Goal: Check status: Check status

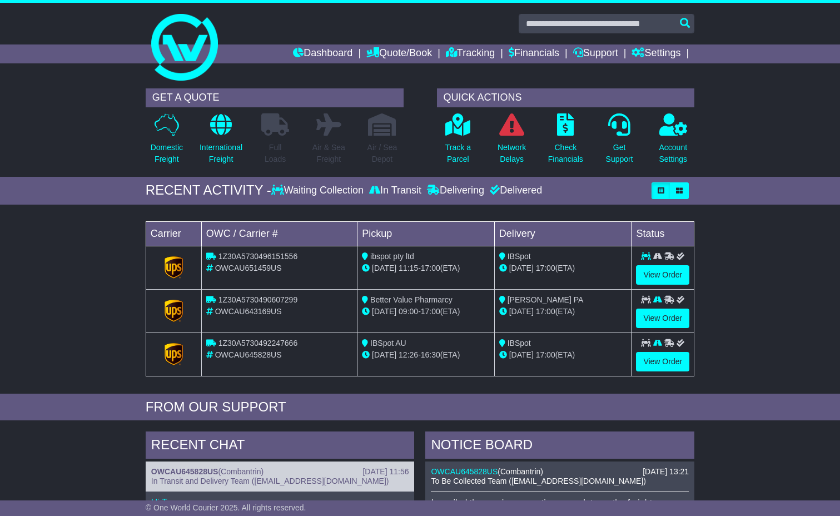
click at [230, 348] on div "1Z30A5730492247666" at bounding box center [279, 343] width 146 height 12
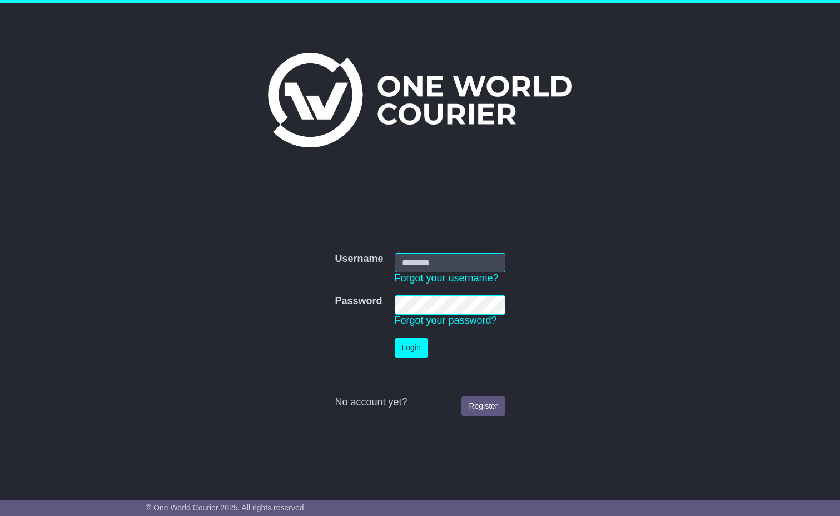
type input "**********"
click at [411, 351] on button "Login" at bounding box center [411, 347] width 33 height 19
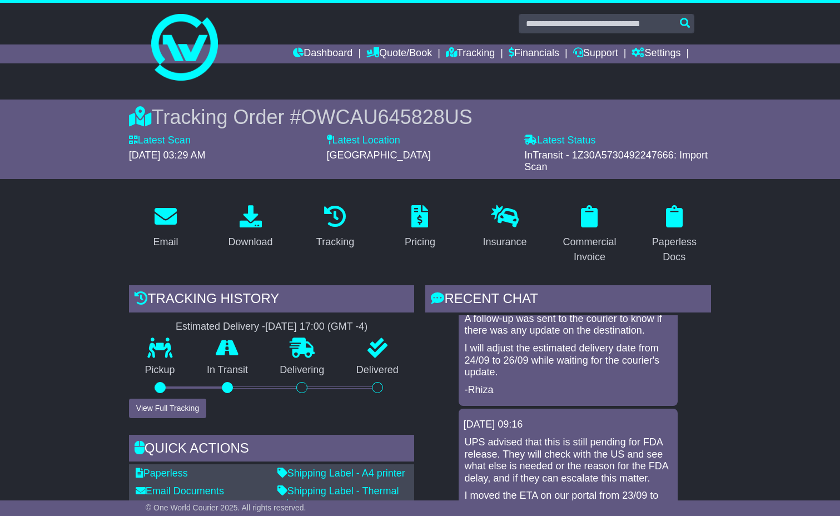
scroll to position [490, 0]
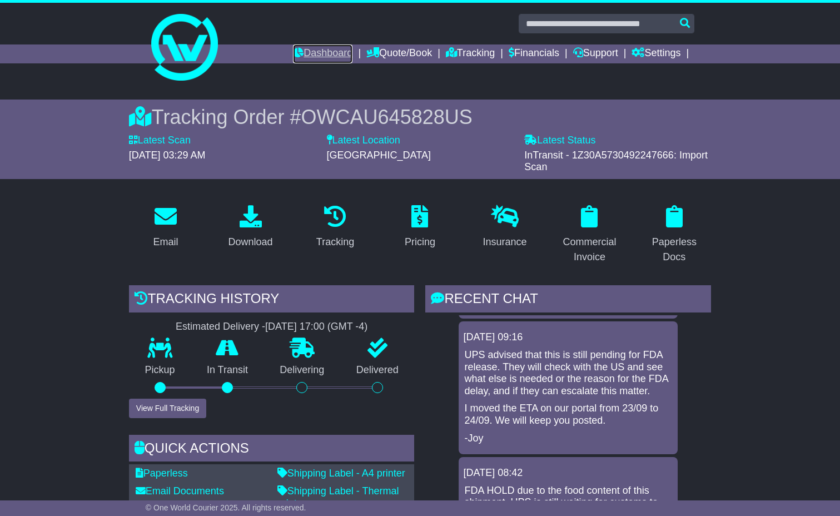
click at [318, 58] on link "Dashboard" at bounding box center [322, 53] width 59 height 19
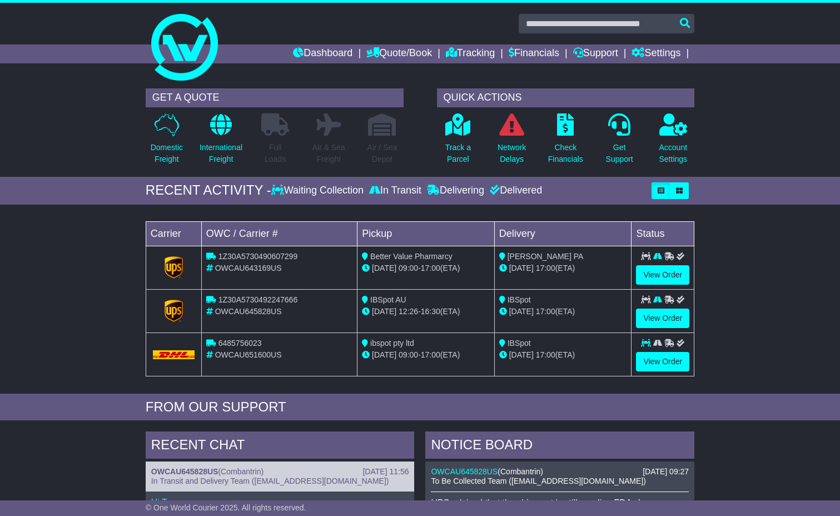
click at [288, 191] on div "Waiting Collection" at bounding box center [318, 191] width 95 height 12
click at [378, 191] on div "In Transit" at bounding box center [395, 191] width 58 height 12
click at [442, 195] on div "Delivering" at bounding box center [455, 191] width 63 height 12
click at [487, 195] on div "Delivered" at bounding box center [514, 191] width 55 height 12
click at [666, 275] on link "View Order" at bounding box center [662, 274] width 53 height 19
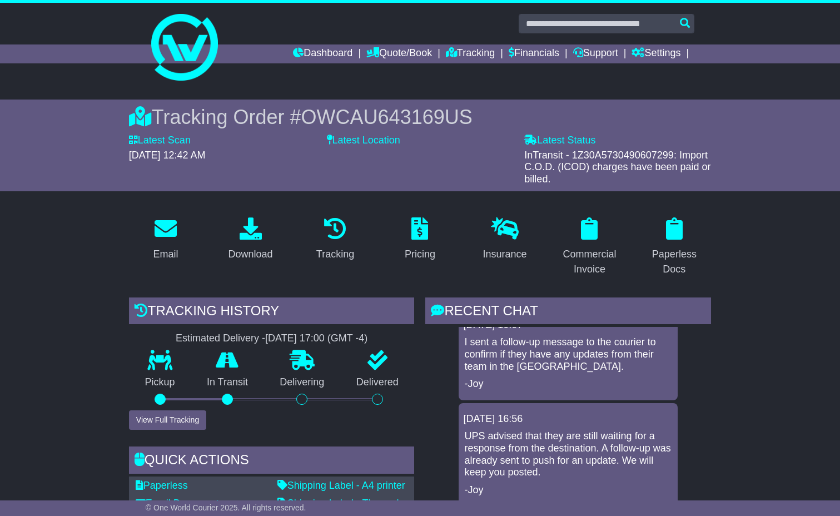
scroll to position [405, 0]
